Goal: Information Seeking & Learning: Learn about a topic

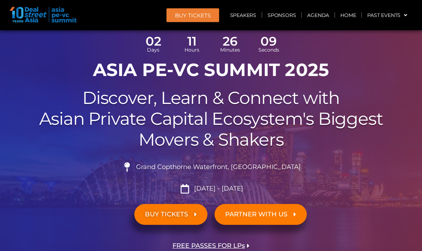
scroll to position [49, 0]
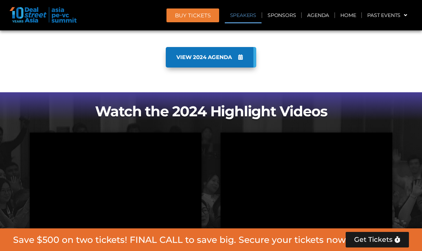
click at [241, 14] on link "Speakers" at bounding box center [243, 15] width 37 height 16
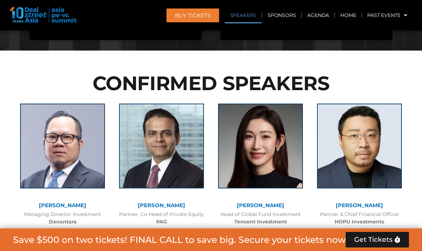
scroll to position [836, 0]
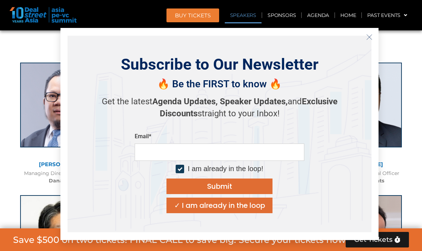
click at [371, 38] on icon "Close" at bounding box center [369, 37] width 6 height 6
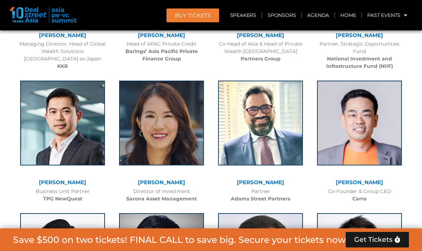
scroll to position [1391, 0]
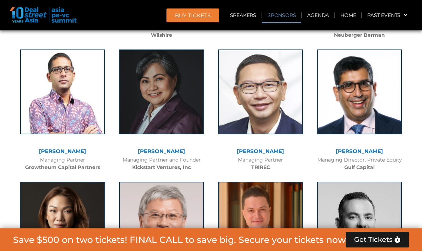
click at [287, 15] on link "Sponsors" at bounding box center [281, 15] width 39 height 16
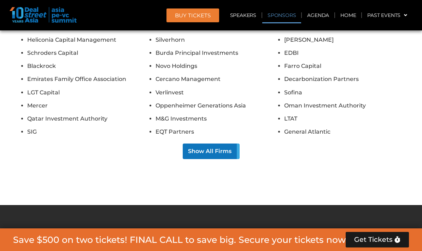
scroll to position [6011, 0]
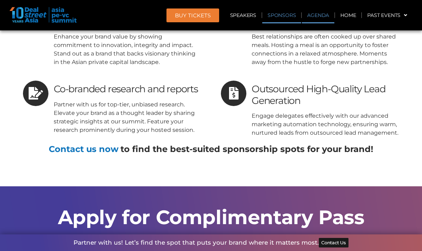
click at [325, 16] on link "Agenda" at bounding box center [318, 15] width 33 height 16
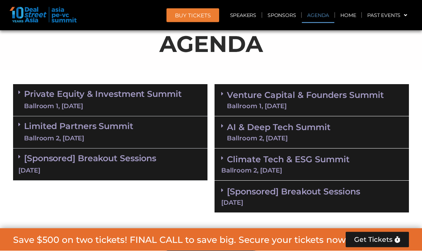
scroll to position [421, 0]
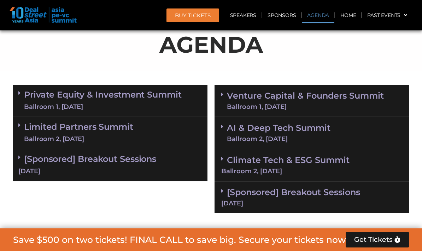
click at [164, 98] on link "Private Equity & Investment Summit Ballroom 1, [DATE]" at bounding box center [103, 100] width 158 height 21
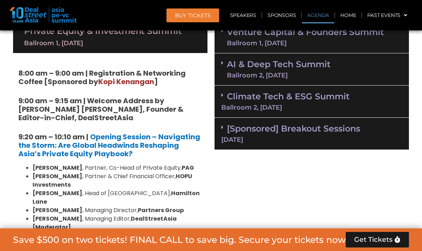
scroll to position [480, 0]
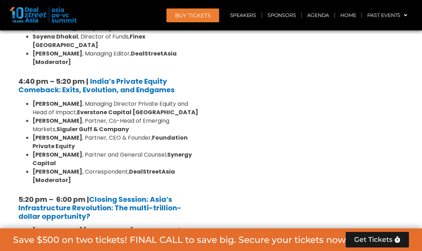
scroll to position [1357, 0]
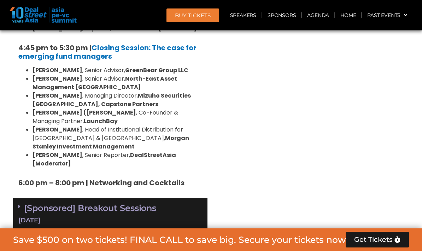
scroll to position [2286, 0]
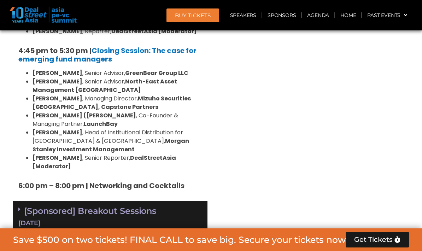
click at [190, 219] on div "[DATE]" at bounding box center [110, 223] width 184 height 9
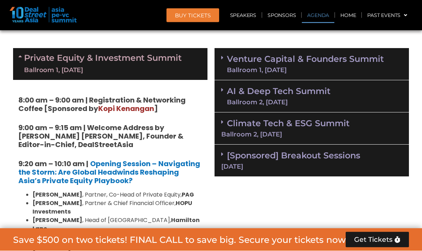
scroll to position [458, 0]
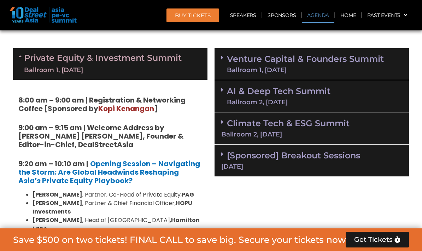
click at [181, 57] on link "Private Equity & Investment Summit Ballroom 1, [DATE]" at bounding box center [103, 63] width 158 height 21
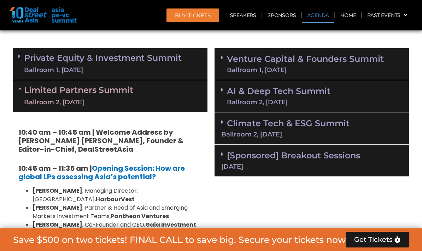
click at [174, 93] on div "Limited Partners [GEOGRAPHIC_DATA] 2, [DATE]" at bounding box center [110, 96] width 194 height 32
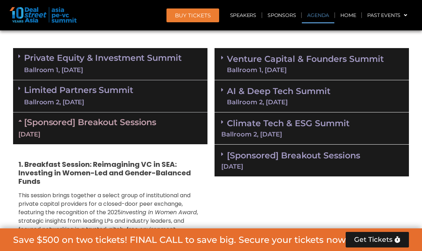
click at [167, 130] on div "[DATE]" at bounding box center [110, 134] width 184 height 9
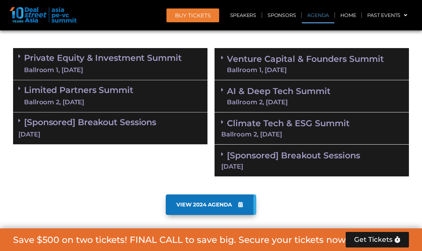
click at [364, 56] on link "Venture Capital & Founders​ Summit Ballroom 1, [DATE]" at bounding box center [305, 64] width 157 height 18
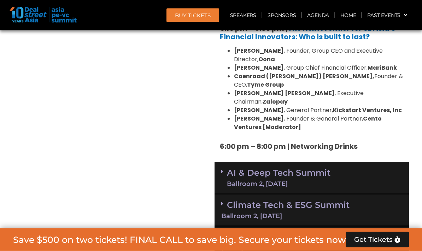
scroll to position [1401, 0]
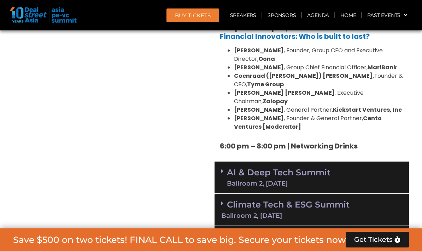
click at [382, 162] on div "AI & Deep Tech Summit Ballroom 2, [DATE]" at bounding box center [312, 178] width 194 height 32
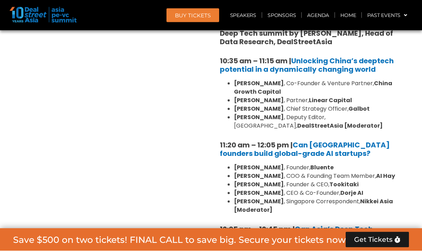
scroll to position [1590, 0]
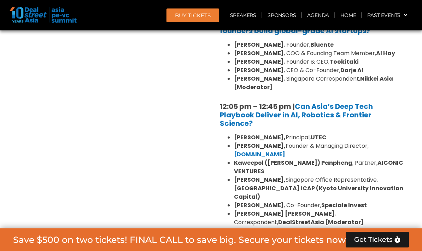
click at [382, 232] on div "Climate Tech & ESG Summit Ballroom 2, [DATE]" at bounding box center [312, 248] width 194 height 32
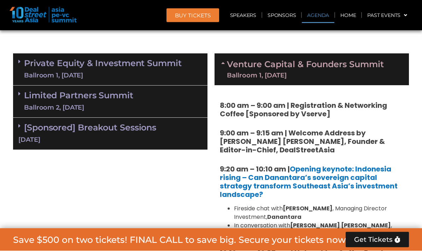
scroll to position [453, 0]
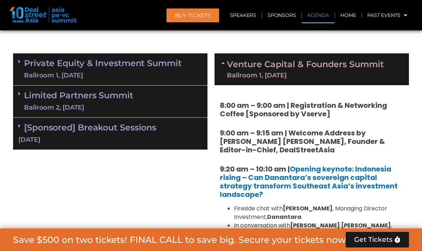
click at [384, 62] on link "Venture Capital & Founders​ Summit Ballroom 1, [DATE]" at bounding box center [305, 69] width 157 height 18
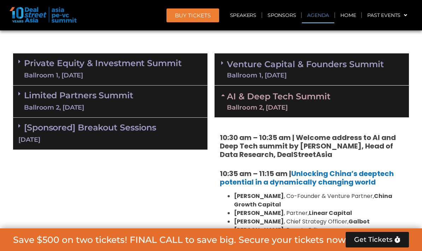
click at [377, 101] on div "AI & Deep Tech Summit Ballroom 2, [DATE]" at bounding box center [312, 102] width 194 height 32
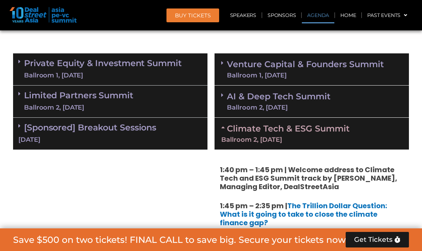
click at [366, 124] on div "Climate Tech & ESG Summit Ballroom 2, [DATE]" at bounding box center [312, 134] width 194 height 32
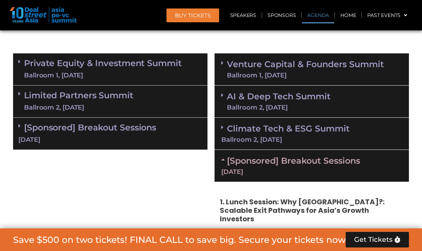
click at [354, 169] on div "[DATE]" at bounding box center [311, 172] width 181 height 6
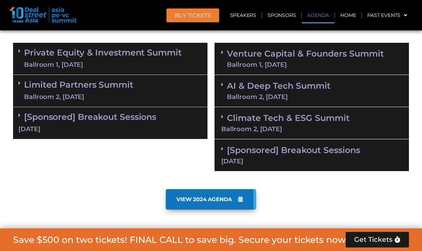
click at [175, 49] on link "Private Equity & Investment Summit Ballroom 1, [DATE]" at bounding box center [103, 58] width 158 height 21
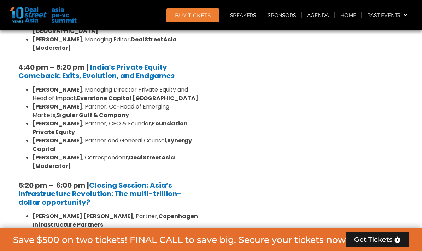
scroll to position [1366, 0]
